Goal: Register for event/course

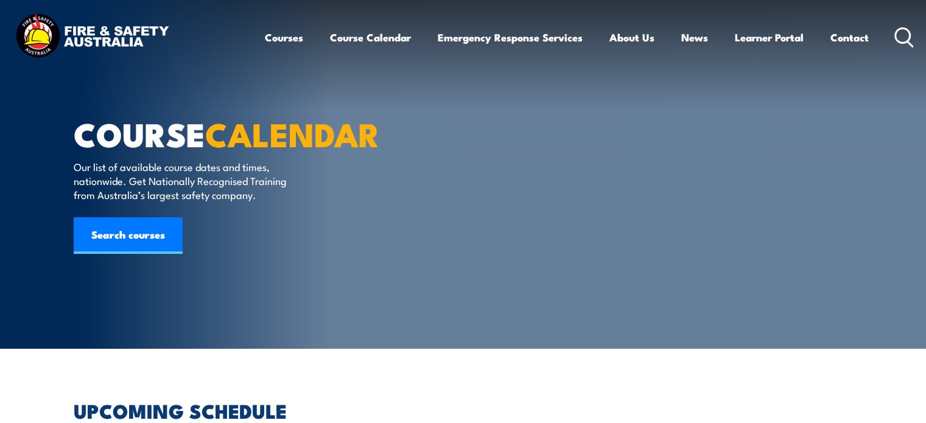
click at [926, 9] on html "Courses Course Calendar Emergency Response Services Services Overview Emergency…" at bounding box center [463, 211] width 926 height 423
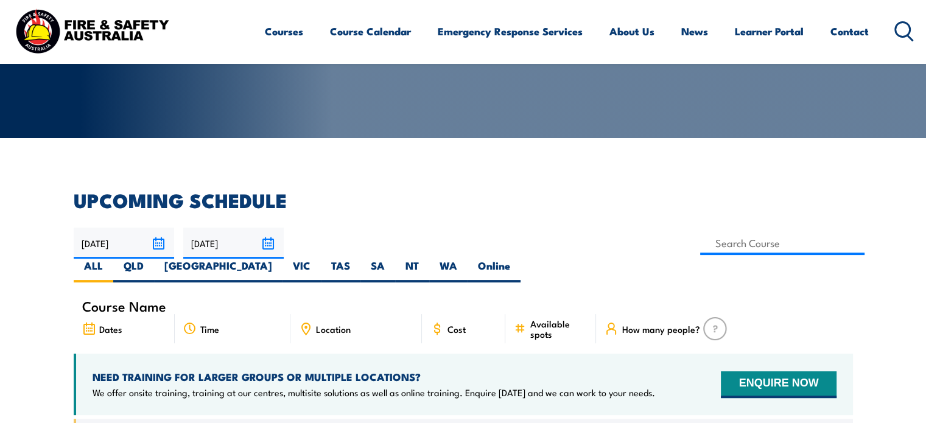
scroll to position [219, 0]
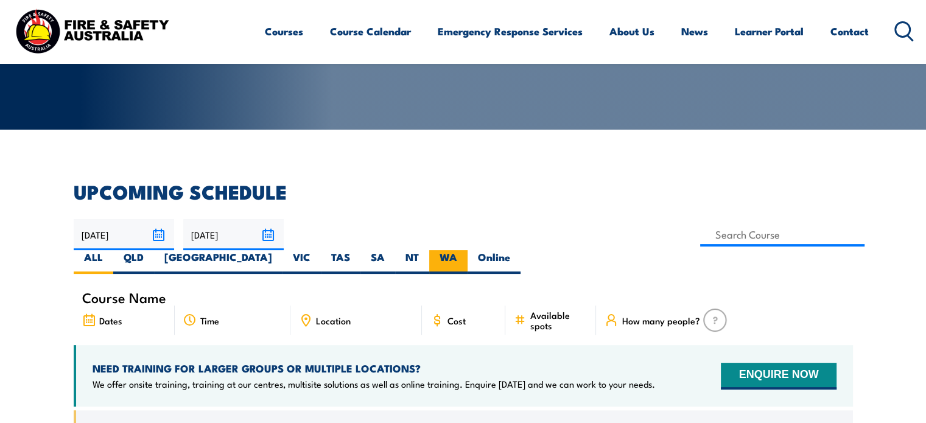
click at [468, 250] on label "WA" at bounding box center [448, 262] width 38 height 24
click at [465, 250] on input "WA" at bounding box center [461, 254] width 8 height 8
radio input "true"
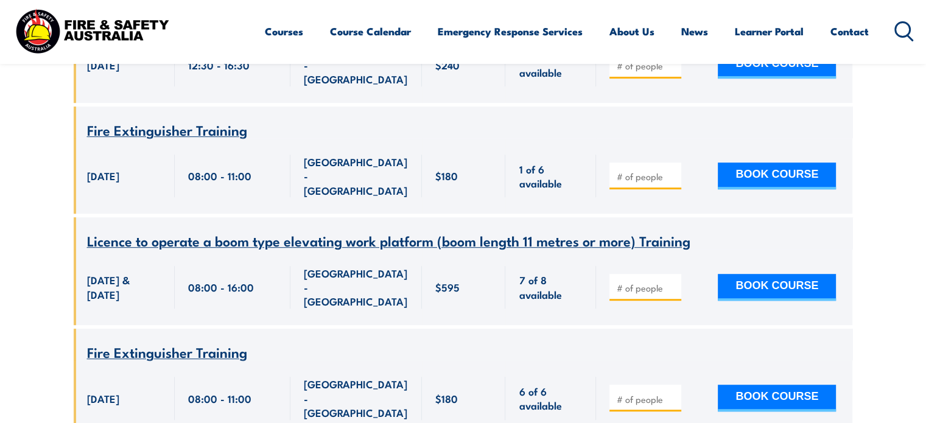
scroll to position [617, 0]
